Goal: Task Accomplishment & Management: Use online tool/utility

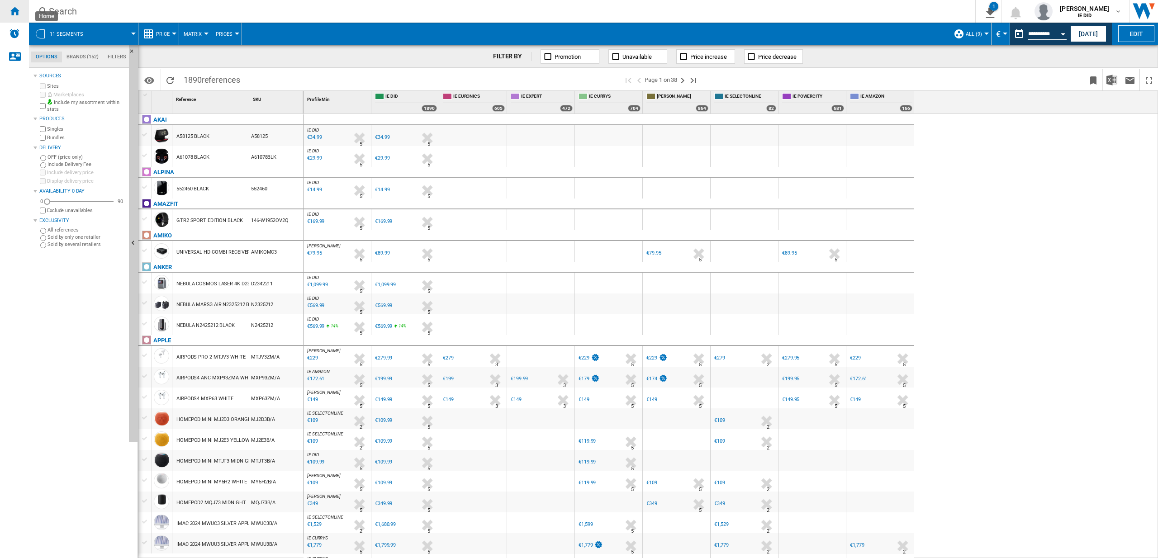
click at [15, 8] on ng-md-icon "Home" at bounding box center [14, 10] width 11 height 11
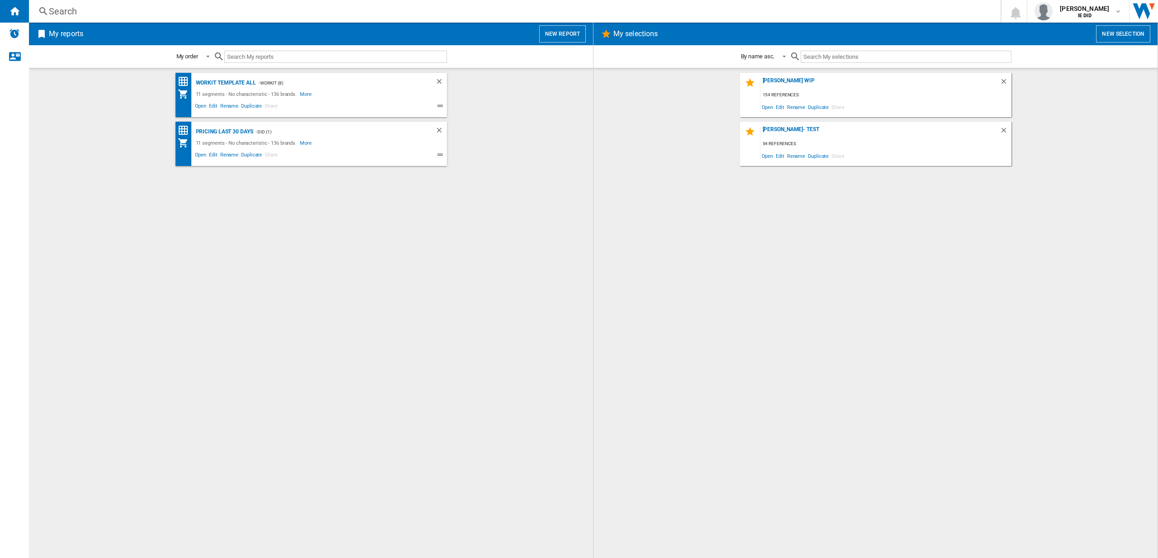
click at [563, 28] on button "New report" at bounding box center [562, 33] width 47 height 17
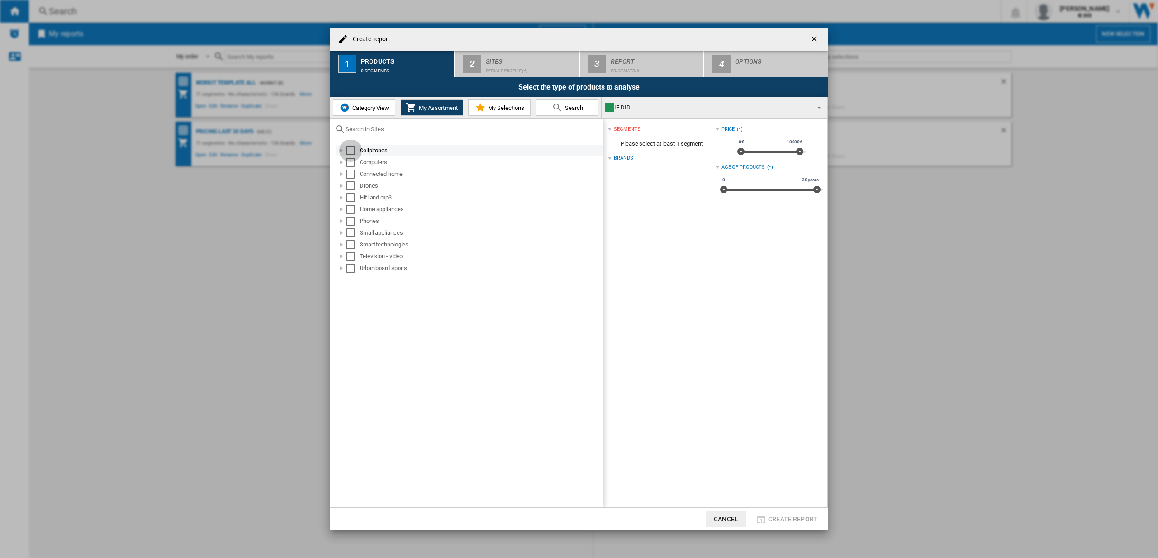
click at [352, 149] on div "Select" at bounding box center [350, 150] width 9 height 9
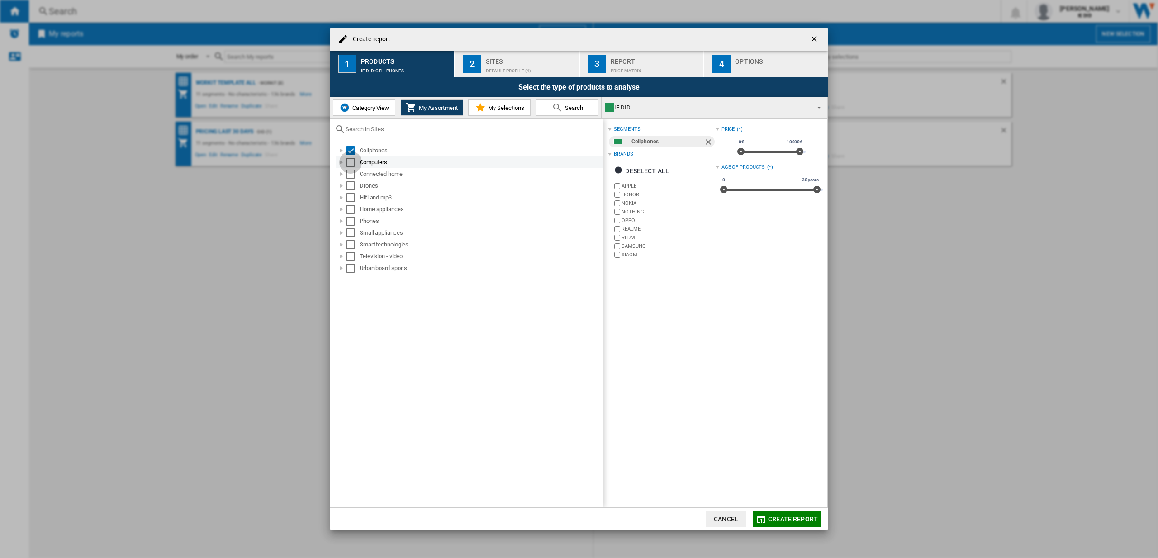
click at [350, 164] on div "Select" at bounding box center [350, 162] width 9 height 9
click at [350, 176] on div "Select" at bounding box center [350, 174] width 9 height 9
click at [350, 184] on div "Select" at bounding box center [350, 185] width 9 height 9
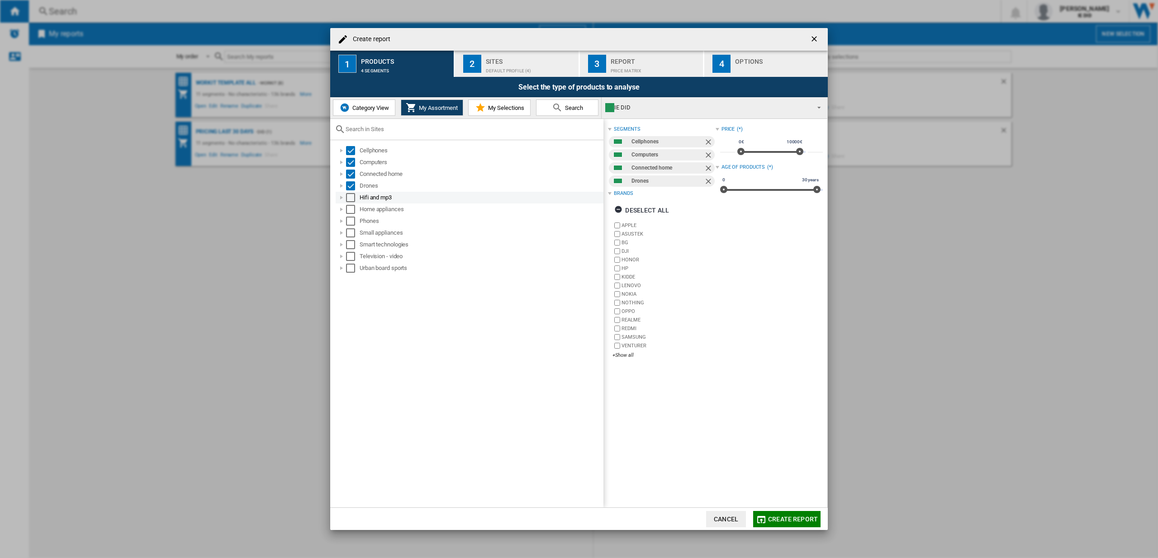
click at [350, 198] on div "Select" at bounding box center [350, 197] width 9 height 9
click at [350, 208] on div "Select" at bounding box center [350, 209] width 9 height 9
click at [352, 222] on div "Select" at bounding box center [350, 221] width 9 height 9
click at [351, 236] on div "Select" at bounding box center [350, 232] width 9 height 9
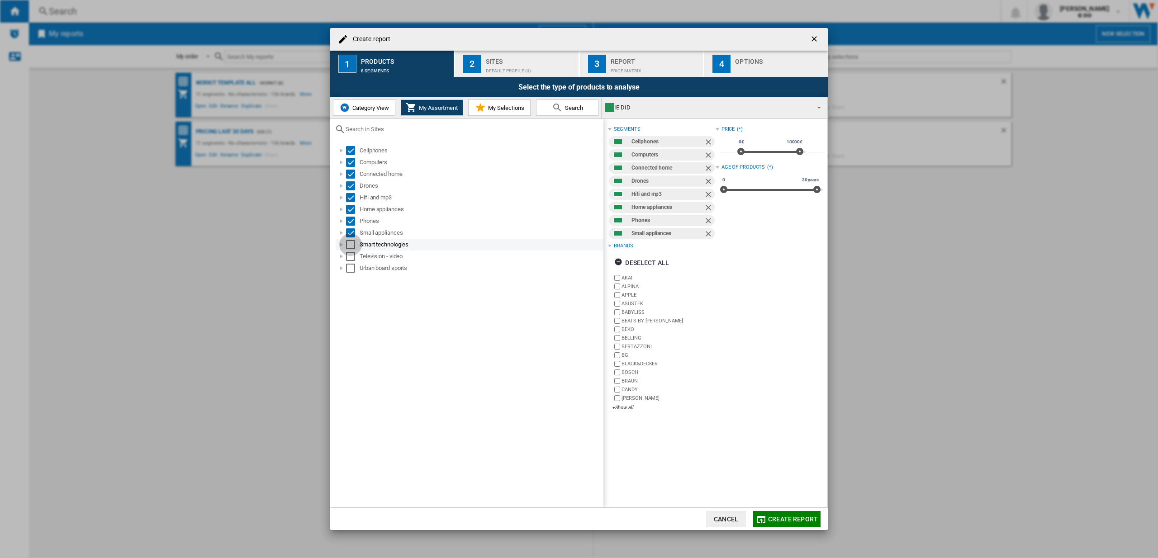
click at [351, 249] on div "Select" at bounding box center [350, 244] width 9 height 9
click at [351, 261] on div "Television - video" at bounding box center [470, 257] width 268 height 12
click at [352, 255] on div "Select" at bounding box center [350, 256] width 9 height 9
drag, startPoint x: 351, startPoint y: 270, endPoint x: 359, endPoint y: 263, distance: 10.9
click at [351, 270] on div "Select" at bounding box center [350, 268] width 9 height 9
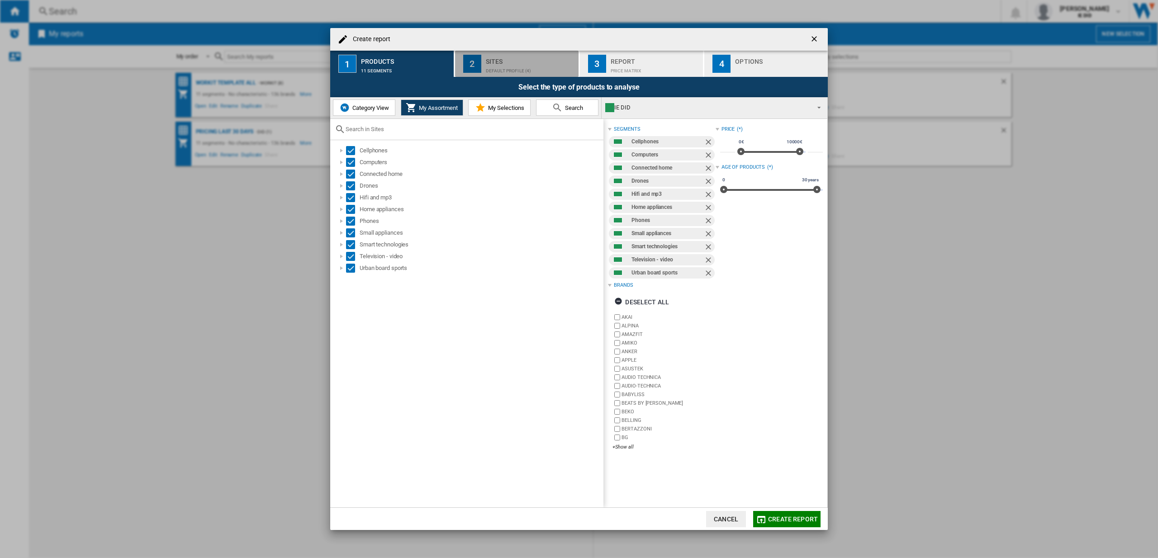
click at [519, 57] on div "Sites" at bounding box center [530, 58] width 89 height 9
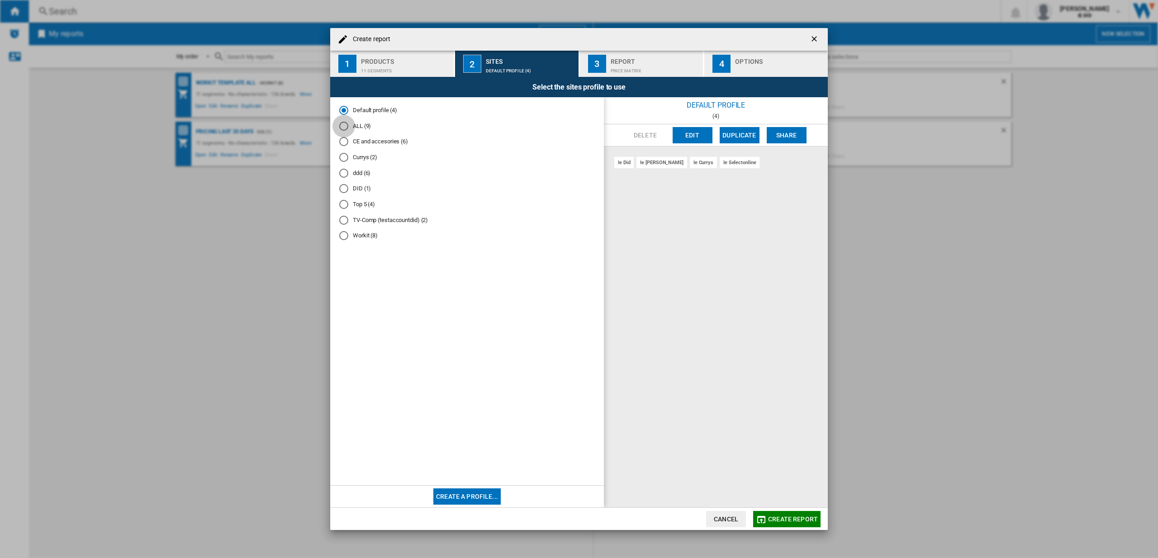
click at [344, 127] on div "ALL (9)" at bounding box center [343, 126] width 9 height 9
click at [776, 512] on button "Create report" at bounding box center [786, 519] width 67 height 16
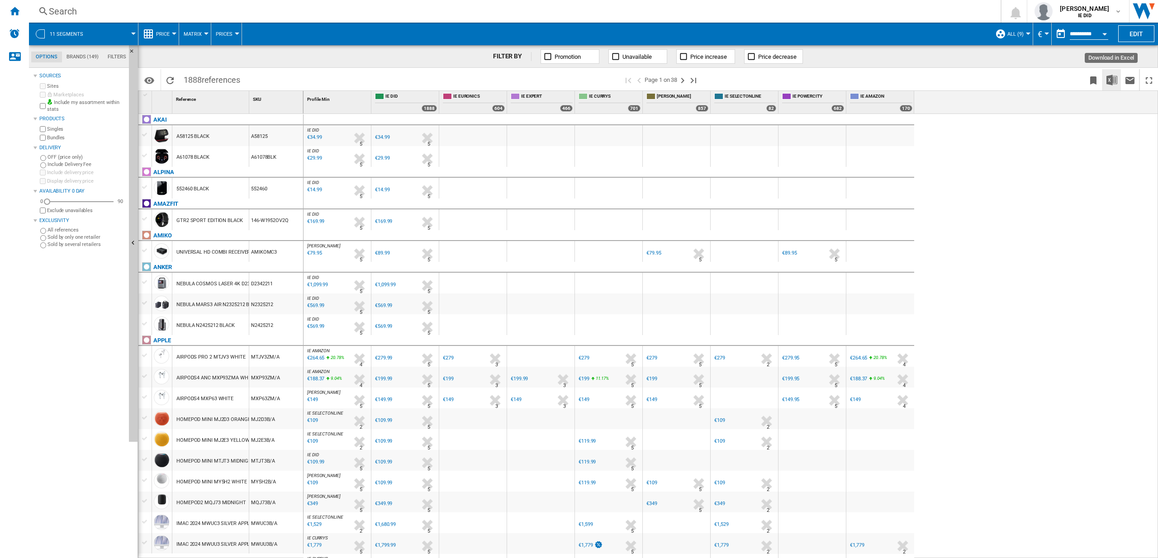
click at [1110, 78] on img "Download in Excel" at bounding box center [1111, 80] width 11 height 11
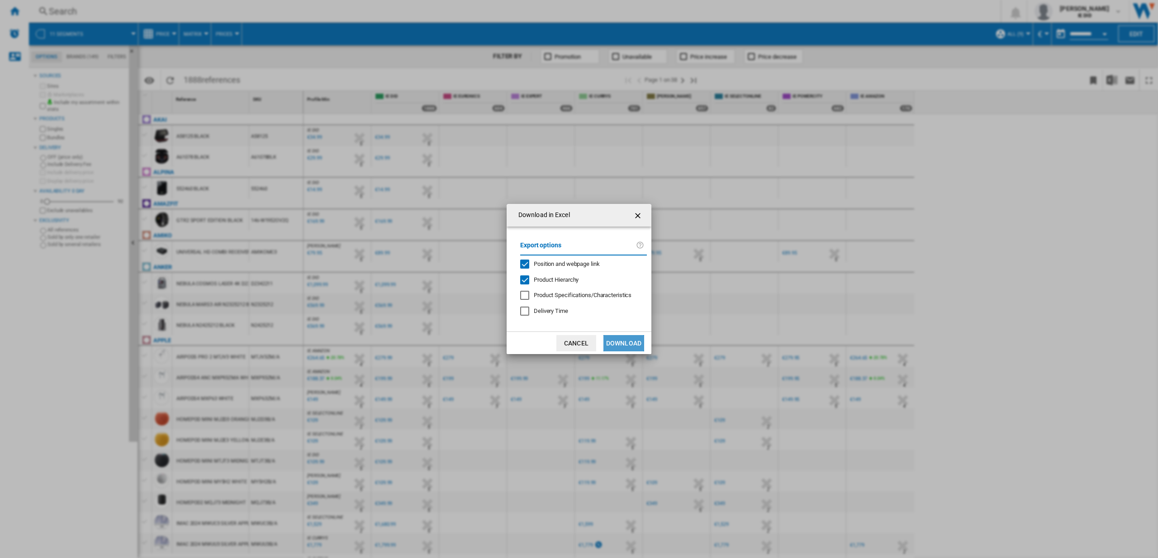
click at [618, 337] on button "Download" at bounding box center [623, 343] width 41 height 16
